Goal: Information Seeking & Learning: Check status

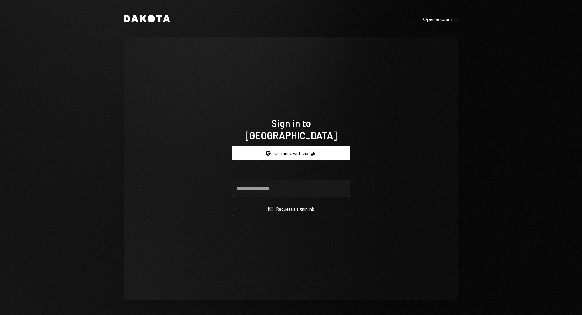
click at [267, 183] on input "email" at bounding box center [291, 188] width 119 height 17
type input "**********"
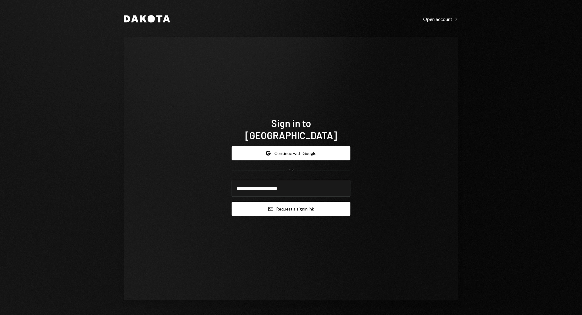
click at [290, 207] on button "Email Request a sign in link" at bounding box center [291, 208] width 119 height 14
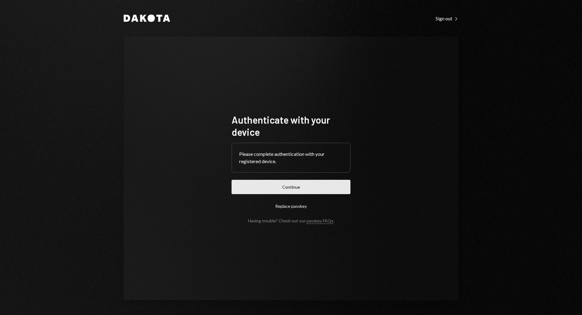
click at [328, 184] on button "Continue" at bounding box center [291, 187] width 119 height 14
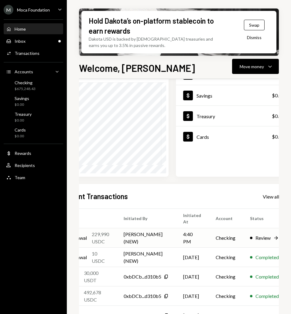
scroll to position [52, 41]
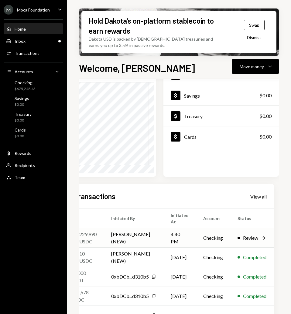
click at [254, 238] on div "Review" at bounding box center [250, 237] width 15 height 7
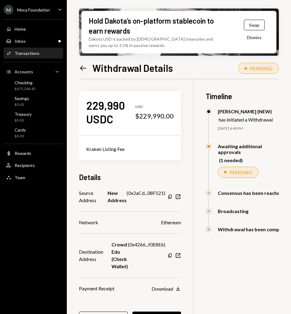
scroll to position [30, 0]
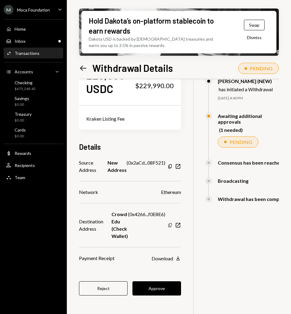
click at [171, 226] on icon "button" at bounding box center [169, 225] width 3 height 4
click at [172, 225] on icon "Copy" at bounding box center [169, 225] width 5 height 5
click at [172, 226] on icon "Copy" at bounding box center [169, 225] width 5 height 5
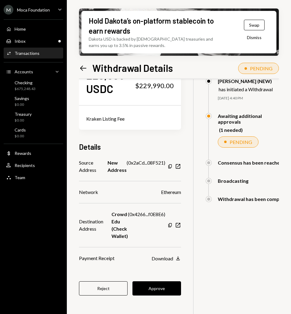
click at [173, 222] on div "Copy New Window" at bounding box center [173, 225] width 13 height 6
click at [172, 225] on icon "Copy" at bounding box center [169, 225] width 5 height 5
click at [172, 226] on icon "Copy" at bounding box center [169, 225] width 5 height 5
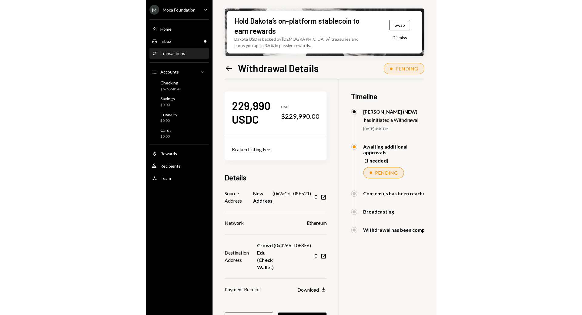
scroll to position [49, 0]
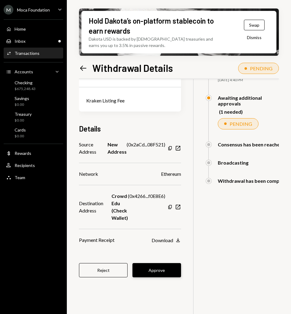
click at [149, 274] on button "Approve" at bounding box center [156, 270] width 49 height 14
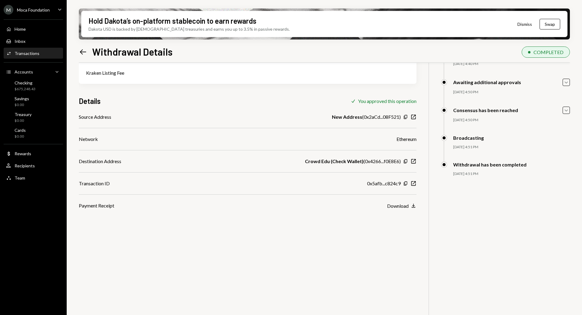
scroll to position [0, 0]
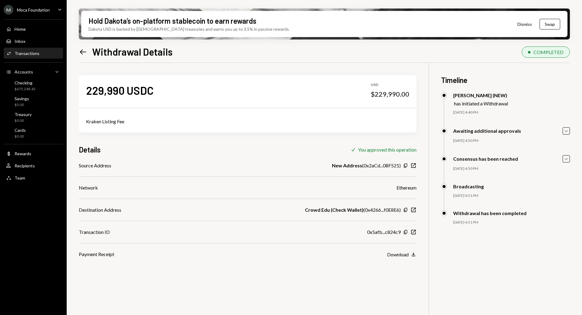
click at [82, 53] on icon "Left Arrow" at bounding box center [83, 52] width 8 height 8
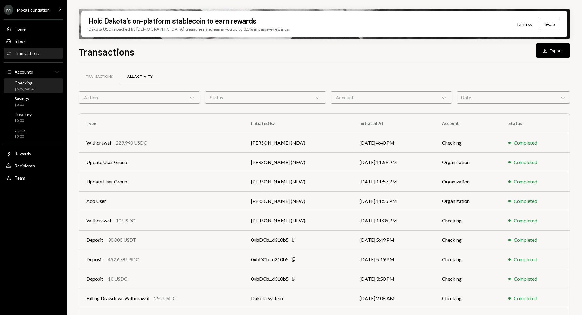
click at [27, 86] on div "$675,248.43" at bounding box center [25, 88] width 21 height 5
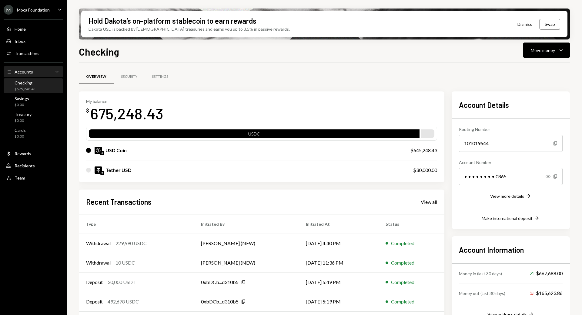
click at [32, 71] on div "Accounts" at bounding box center [24, 71] width 19 height 5
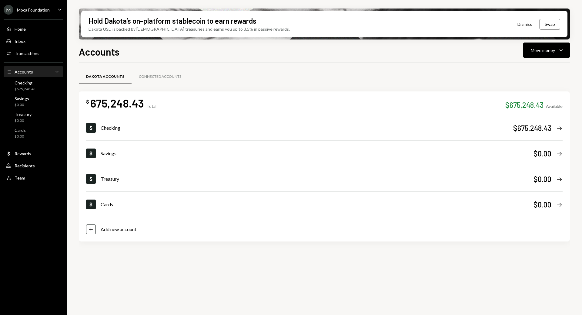
click at [32, 71] on div "Accounts" at bounding box center [24, 71] width 19 height 5
click at [27, 82] on div "Checking" at bounding box center [25, 82] width 21 height 5
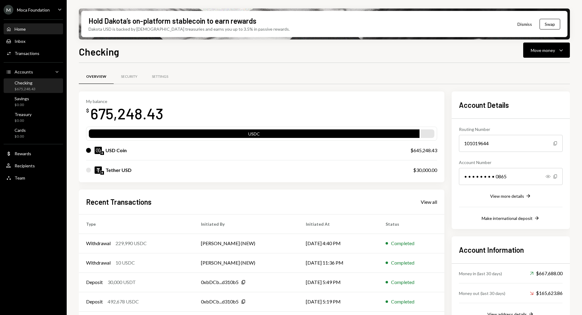
click at [32, 25] on div "Home Home" at bounding box center [33, 29] width 55 height 10
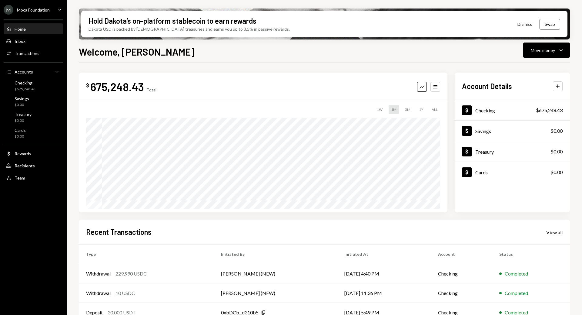
scroll to position [10, 0]
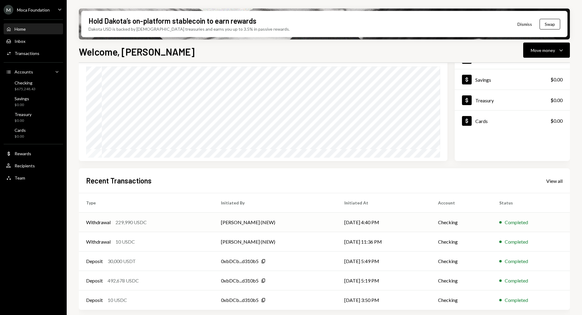
click at [144, 221] on div "229,990 USDC" at bounding box center [131, 221] width 31 height 7
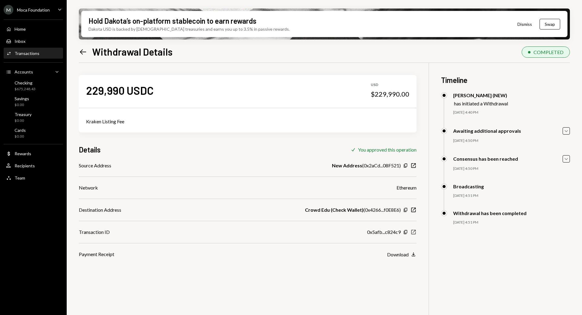
click at [411, 232] on icon "New Window" at bounding box center [414, 232] width 6 height 6
click at [83, 51] on icon "Left Arrow" at bounding box center [83, 52] width 8 height 8
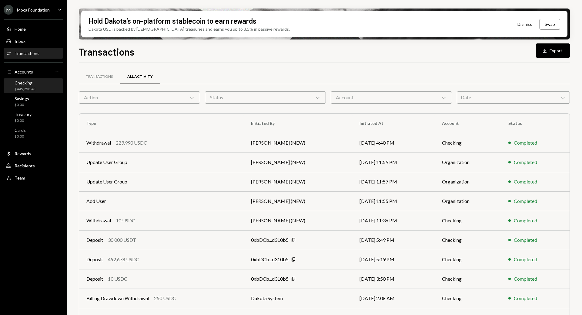
click at [41, 80] on div "Checking $445,258.43" at bounding box center [33, 86] width 55 height 12
